Goal: Communication & Community: Participate in discussion

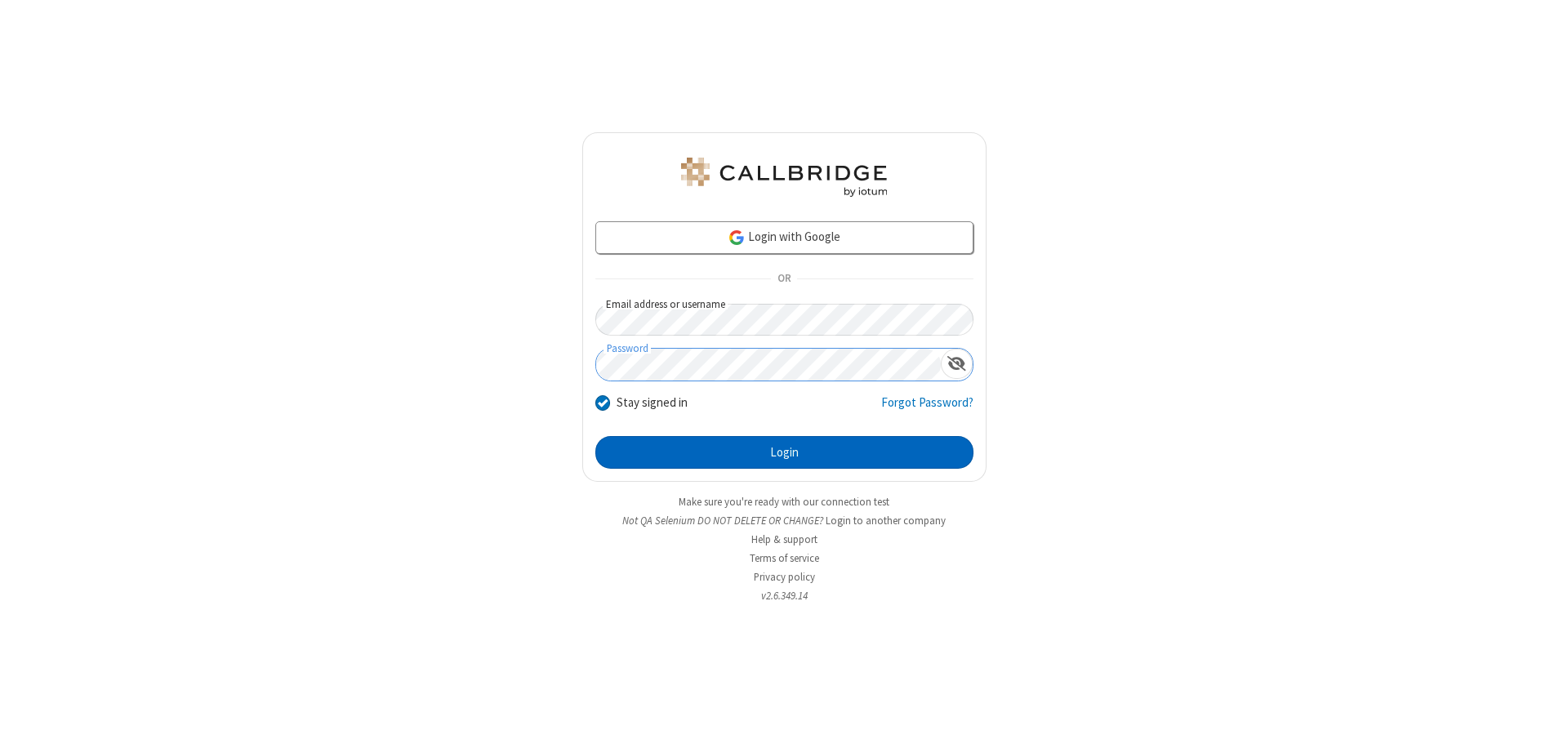
click at [784, 453] on button "Login" at bounding box center [784, 453] width 378 height 33
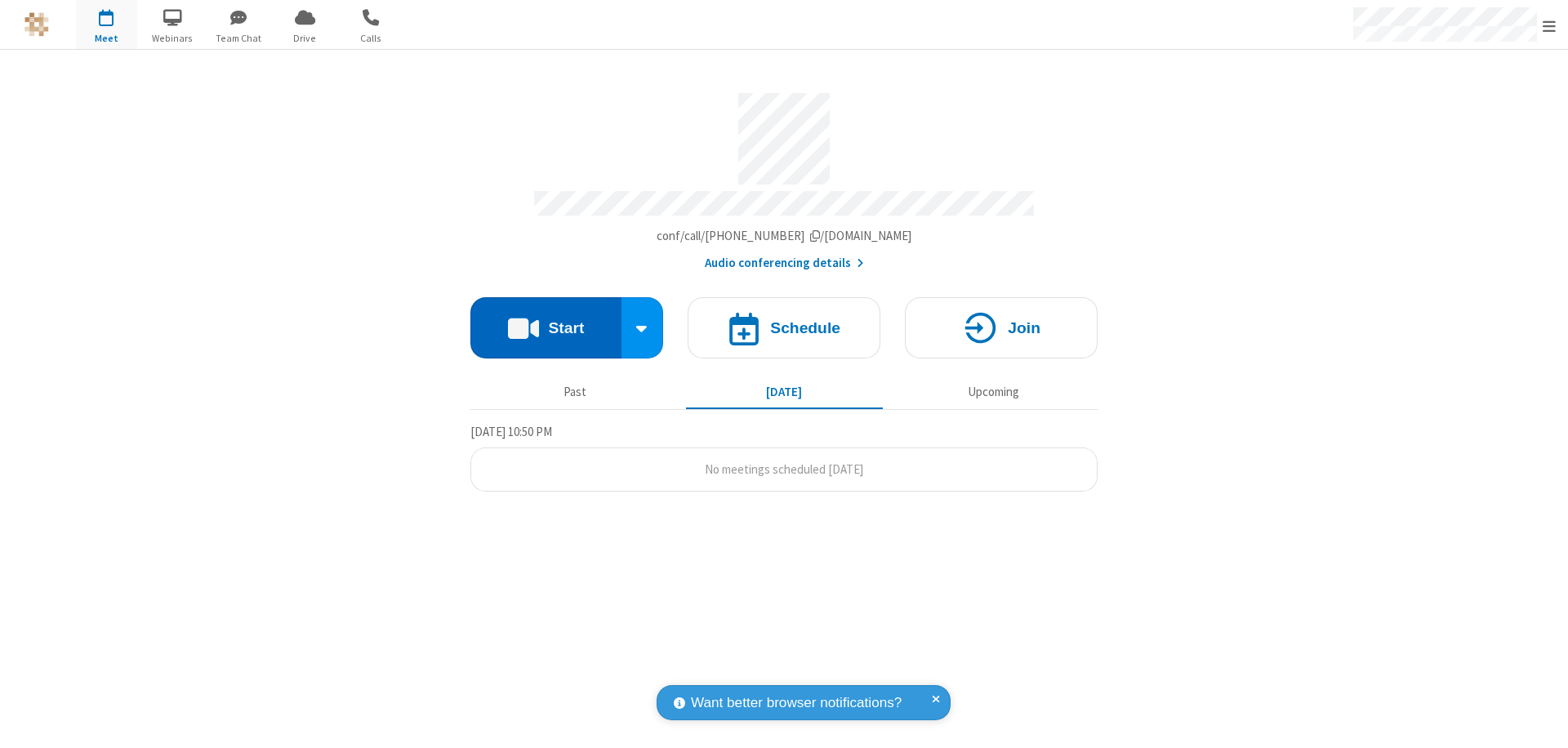
click at [545, 320] on button "Start" at bounding box center [546, 327] width 151 height 61
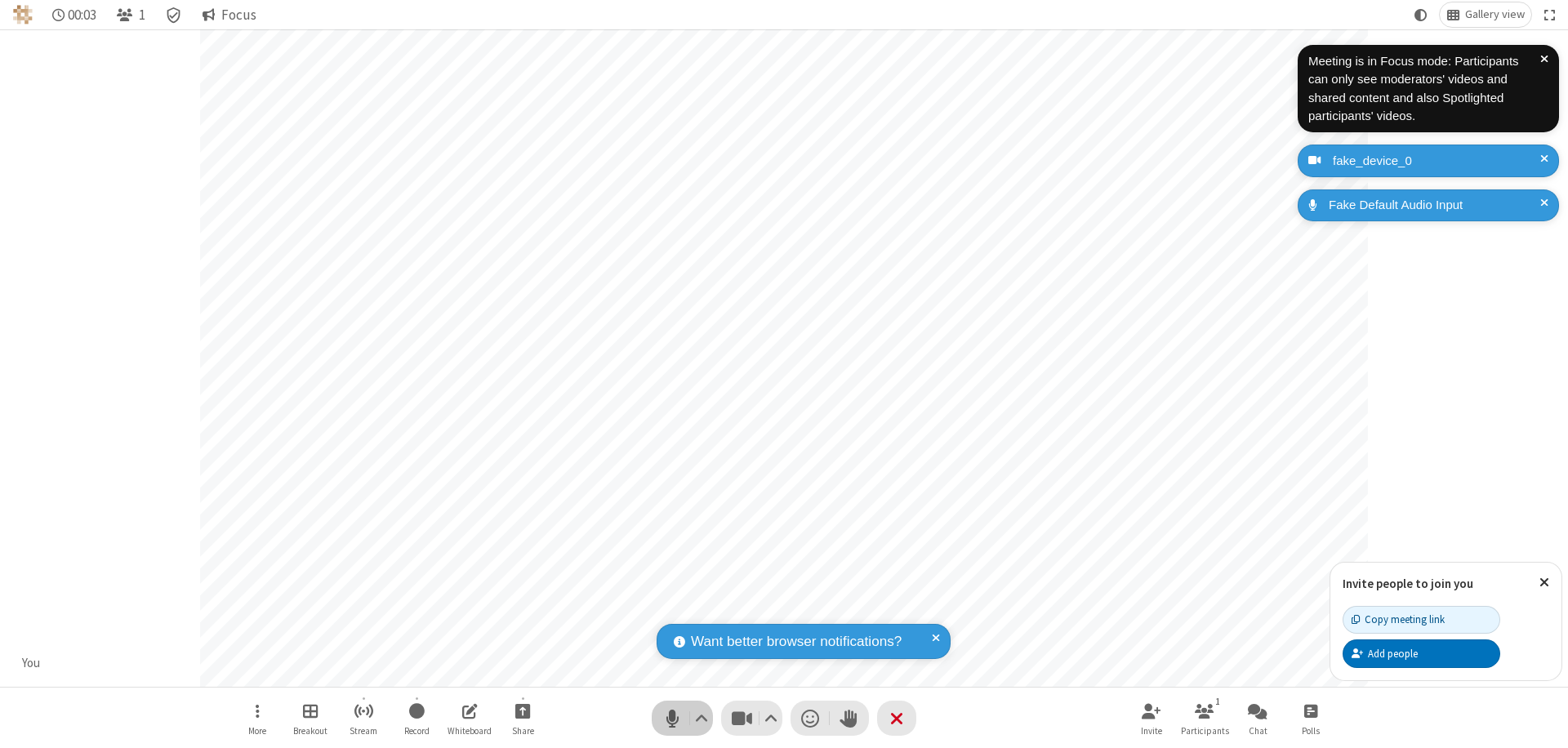
click at [672, 718] on span "Mute (⌘+Shift+A)" at bounding box center [672, 719] width 25 height 24
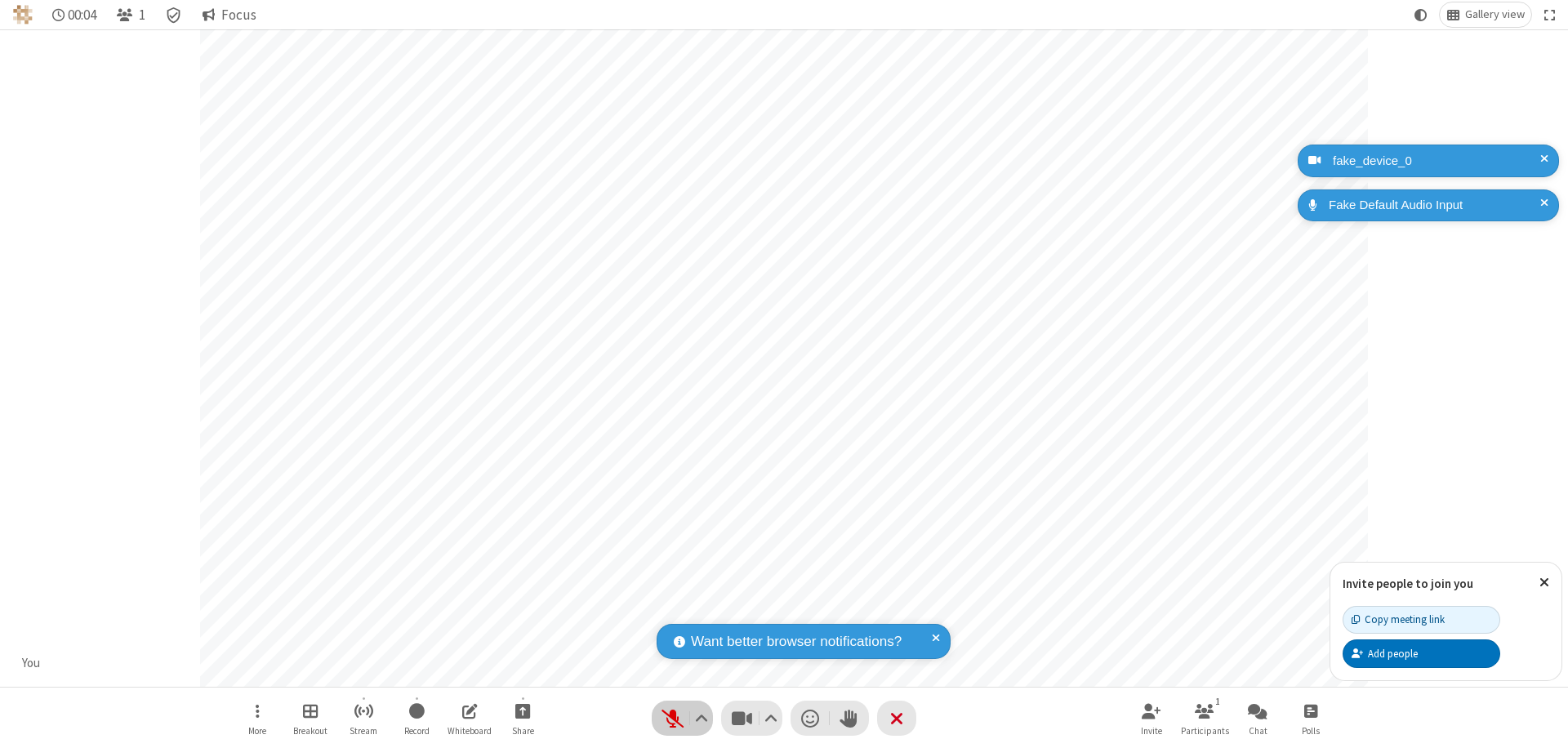
click at [672, 718] on span "Unmute (⌘+Shift+A)" at bounding box center [672, 719] width 25 height 24
